Goal: Complete application form

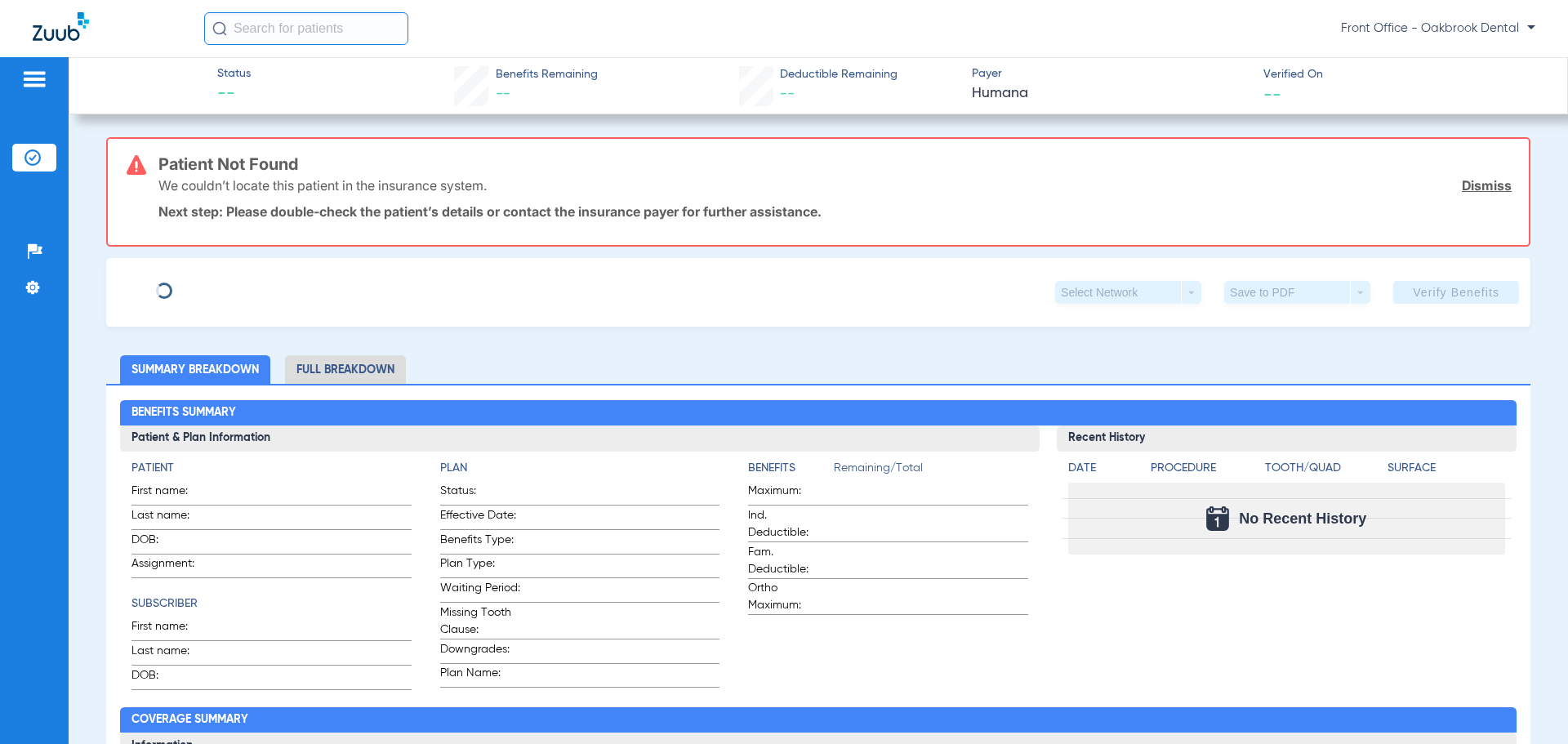
type input "[PERSON_NAME]"
type input "[DATE]"
type input "1257658284"
type input "675717 DEN B20"
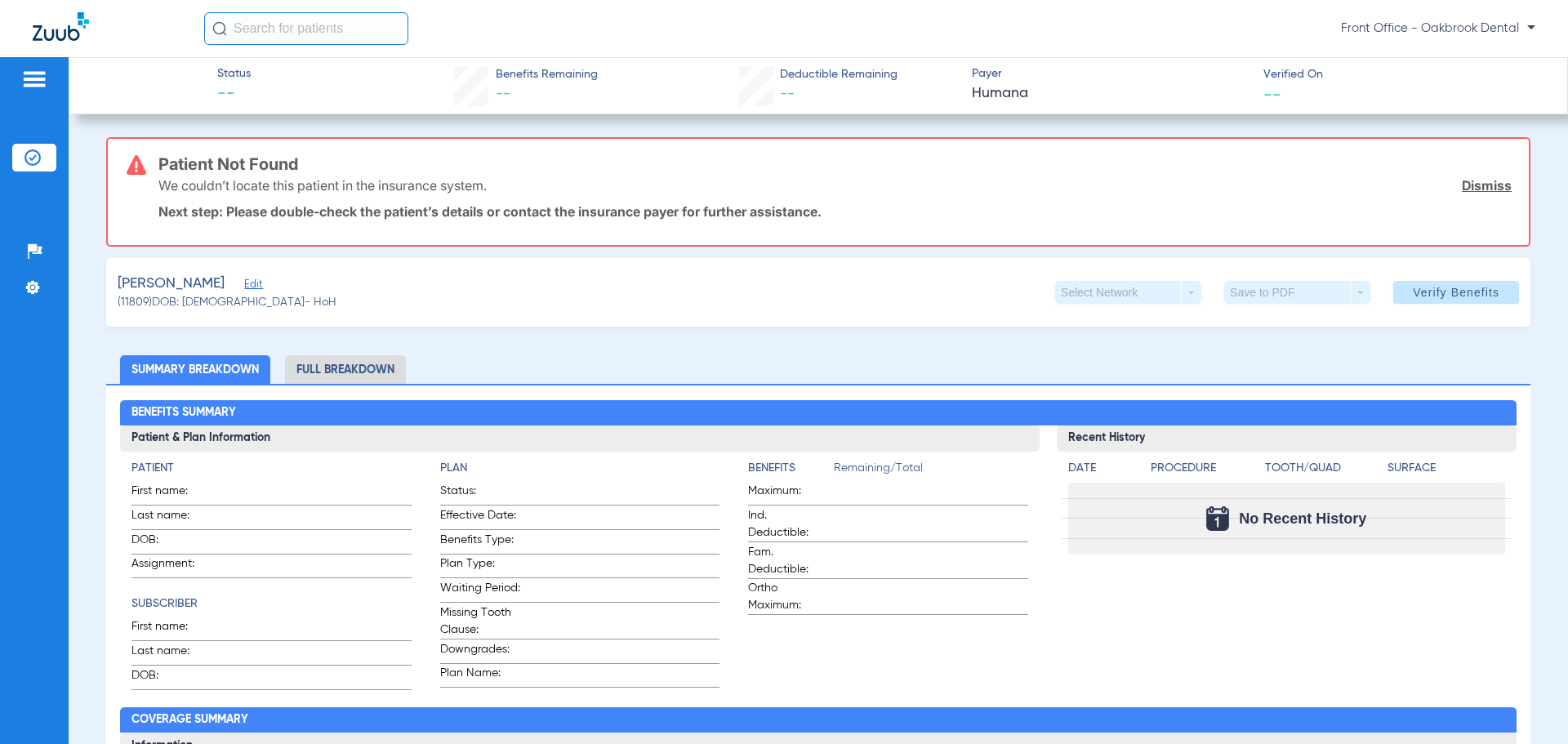
click at [245, 287] on span "Edit" at bounding box center [252, 286] width 14 height 15
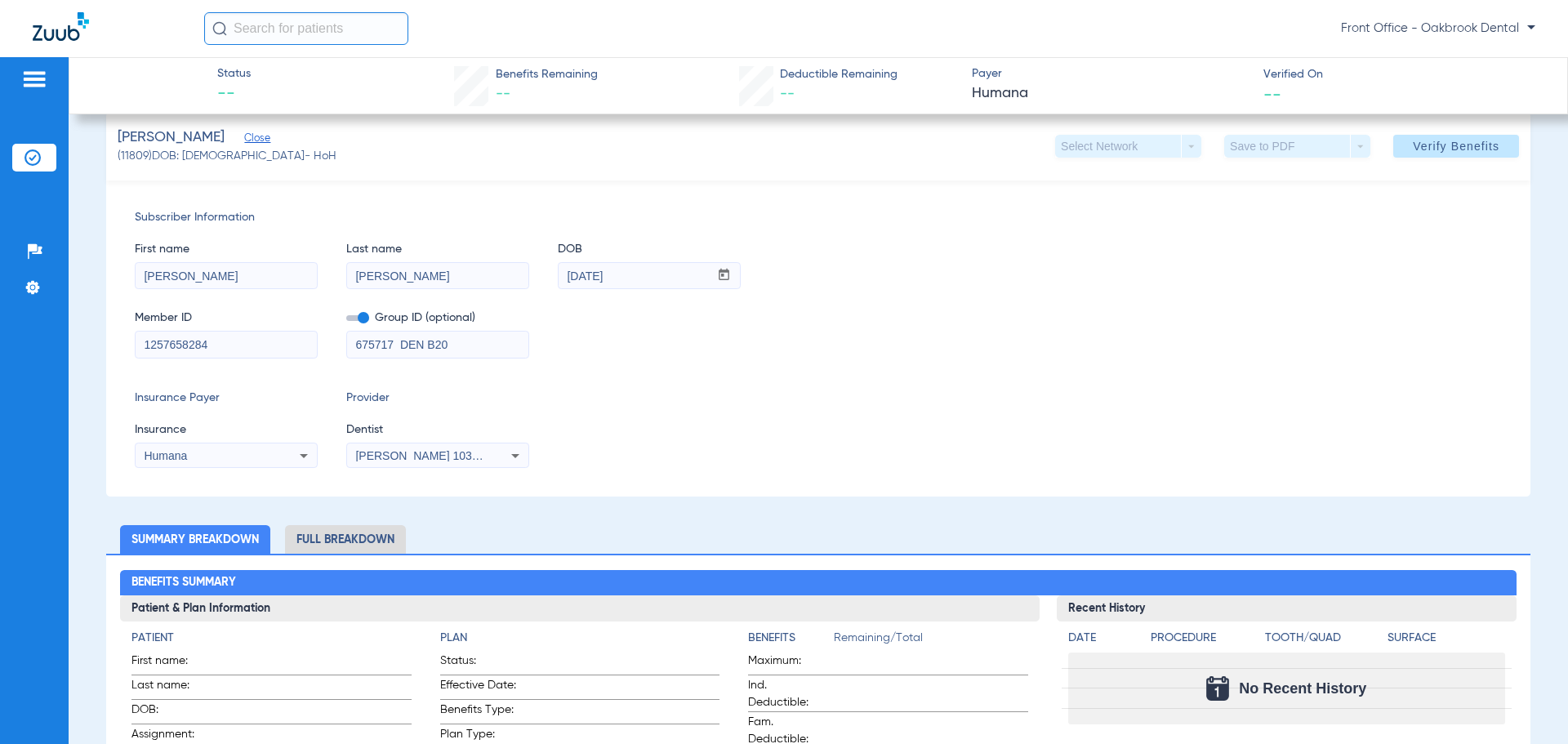
scroll to position [245, 0]
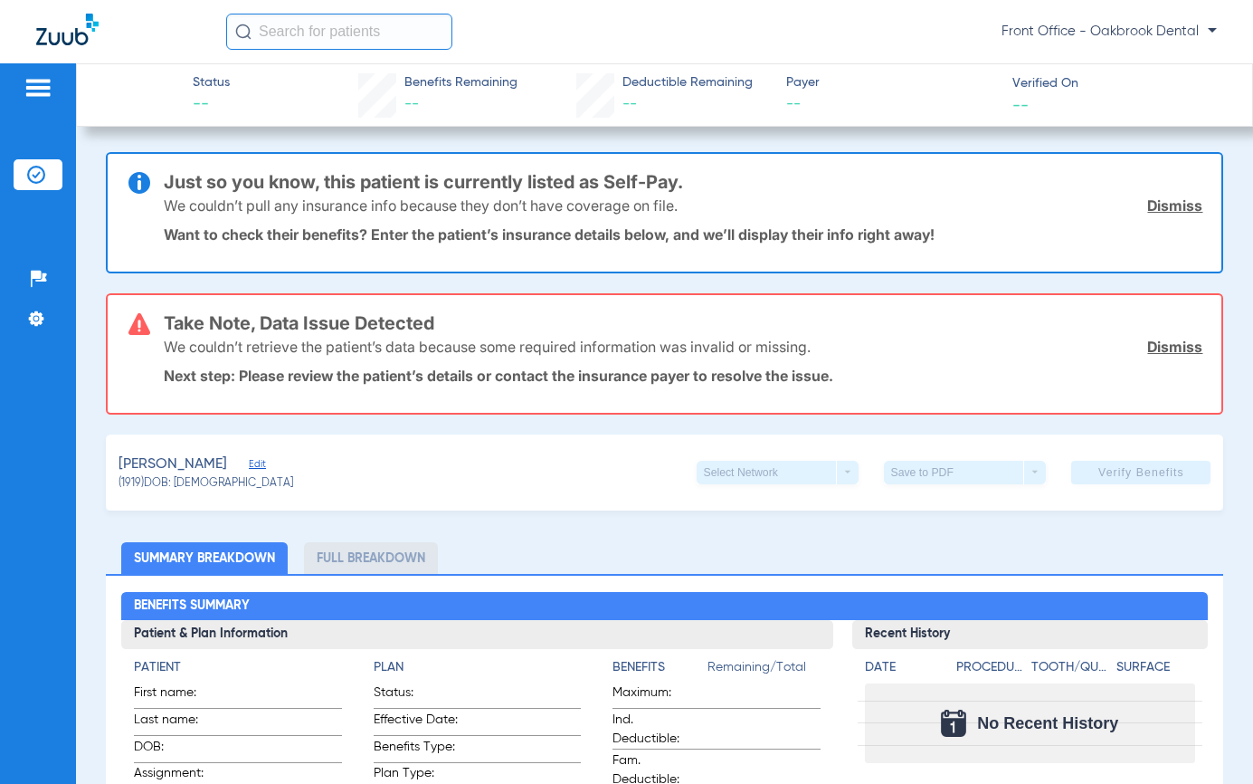
click at [1147, 347] on link "Dismiss" at bounding box center [1174, 347] width 55 height 18
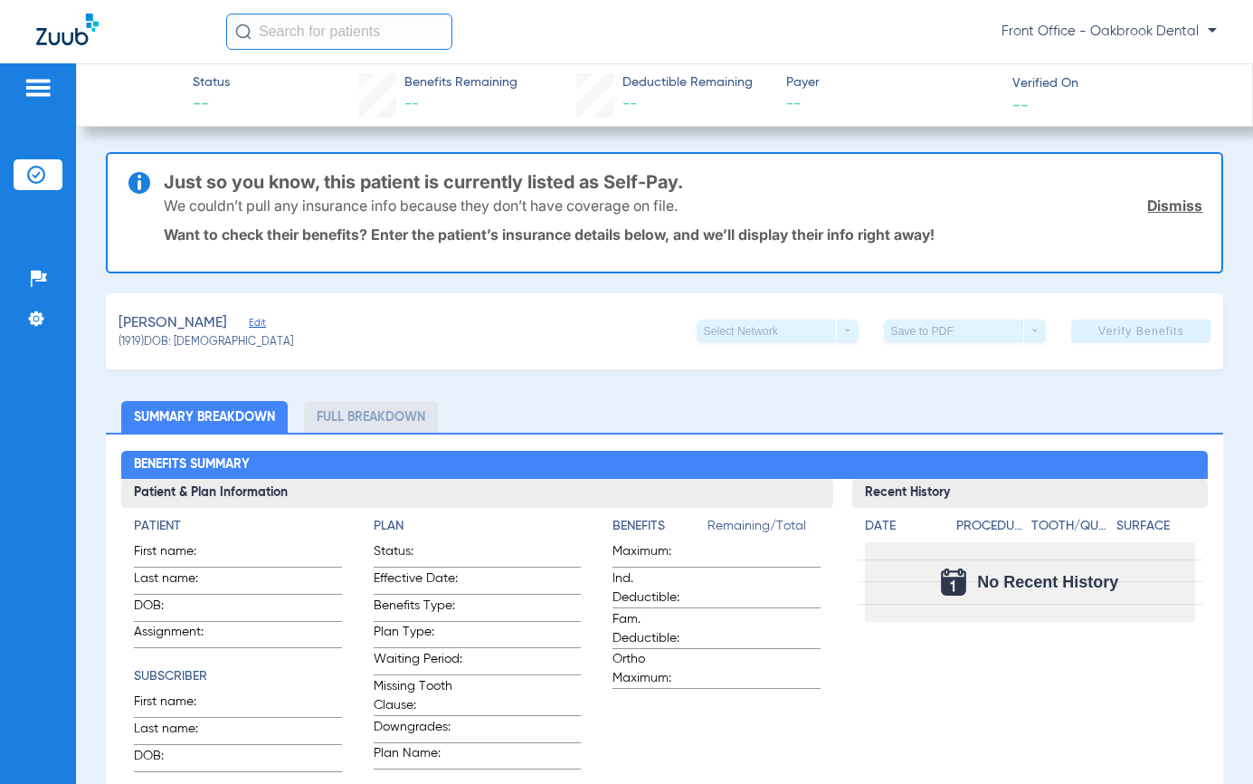
click at [249, 321] on span "Edit" at bounding box center [257, 325] width 16 height 17
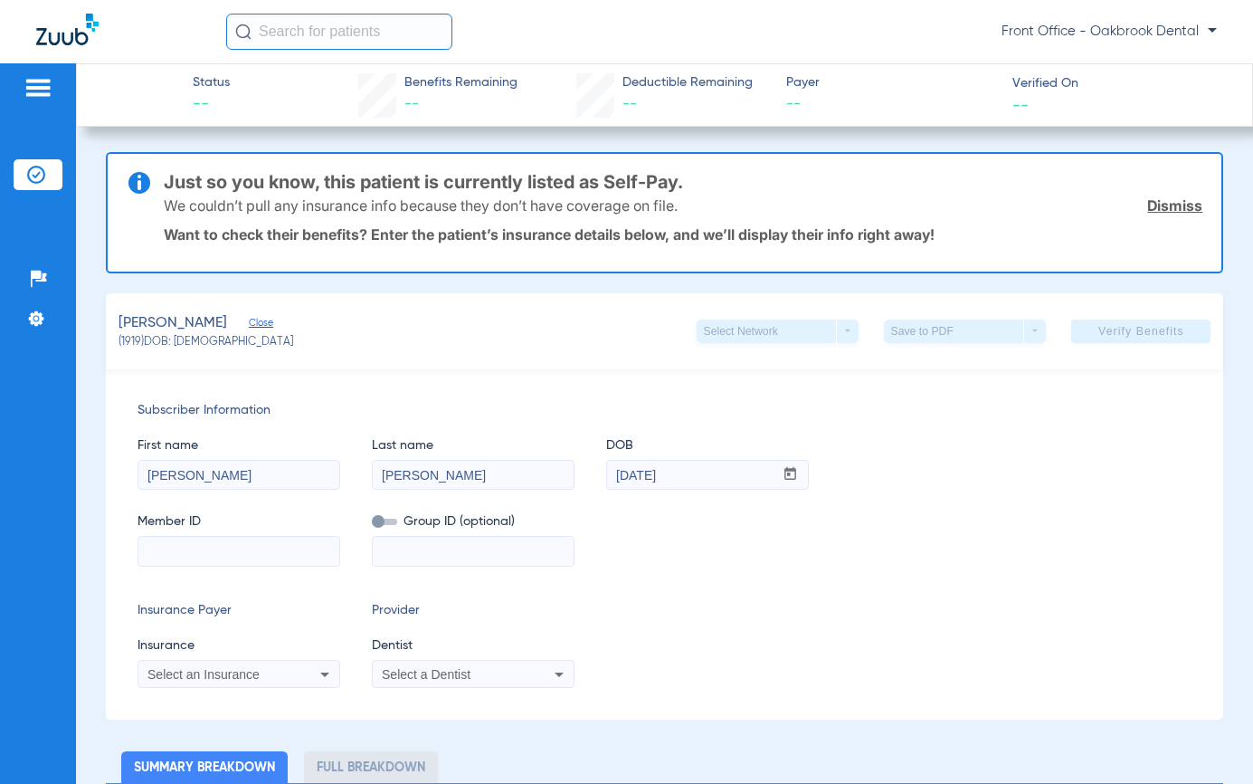
click at [262, 546] on input at bounding box center [238, 551] width 201 height 29
click at [204, 546] on input at bounding box center [238, 551] width 201 height 29
type input "962133590"
click at [442, 555] on input at bounding box center [473, 551] width 201 height 29
click at [328, 678] on icon at bounding box center [325, 674] width 22 height 22
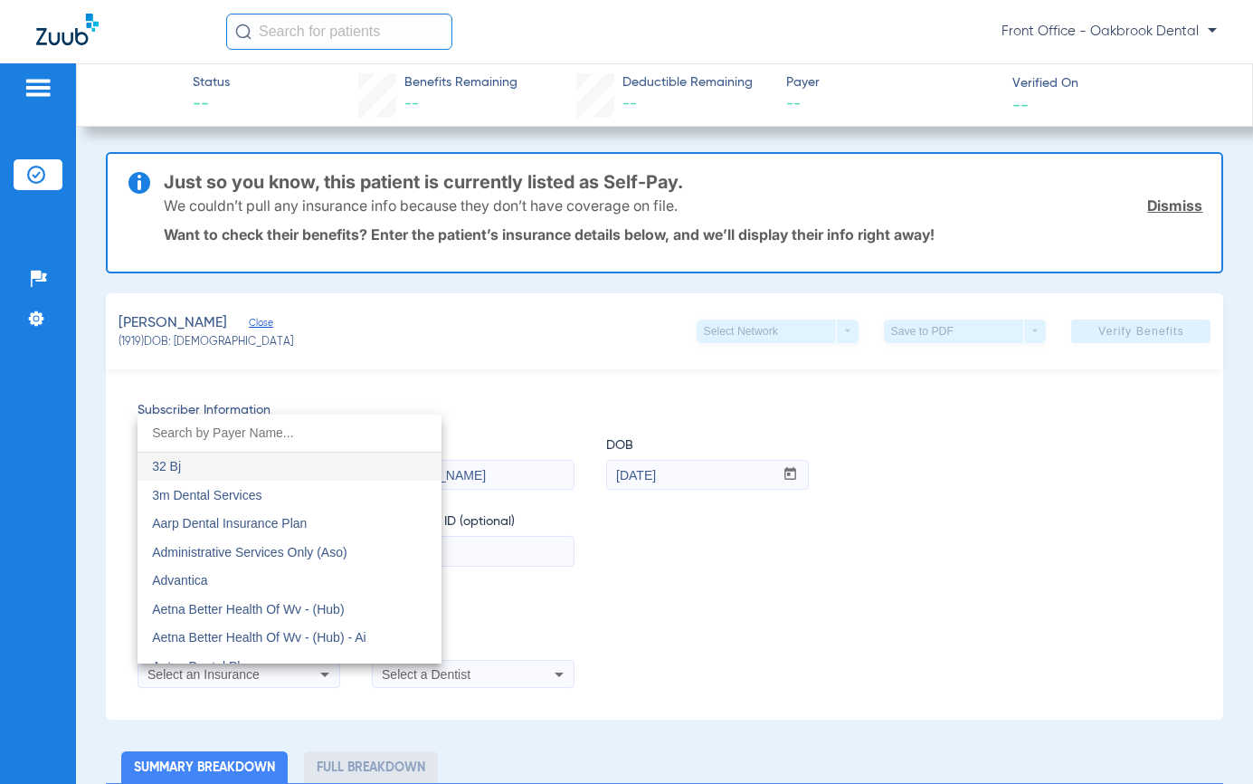
click at [272, 434] on input "dropdown search" at bounding box center [290, 432] width 304 height 37
